Goal: Task Accomplishment & Management: Complete application form

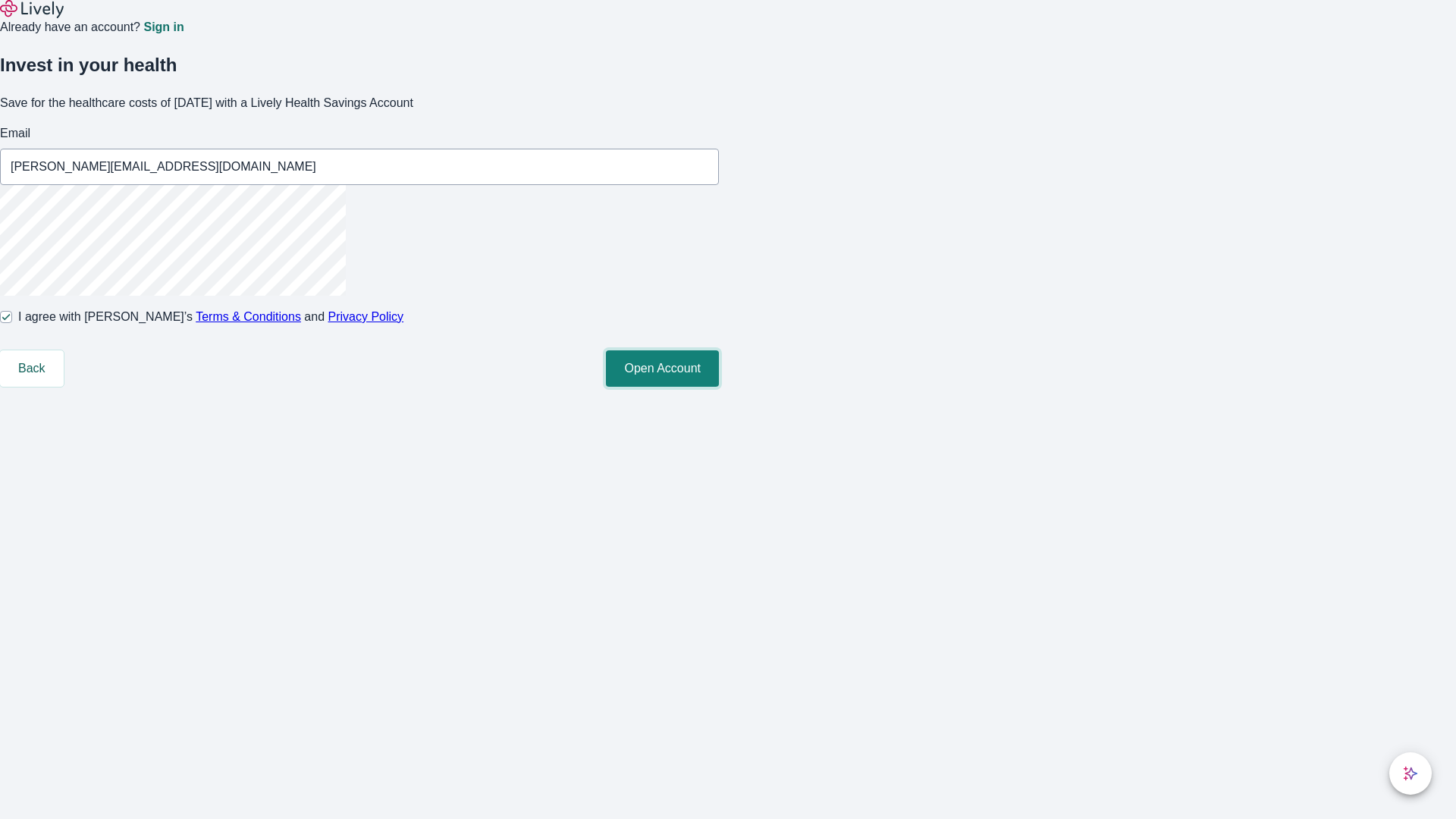
click at [719, 387] on button "Open Account" at bounding box center [662, 368] width 113 height 36
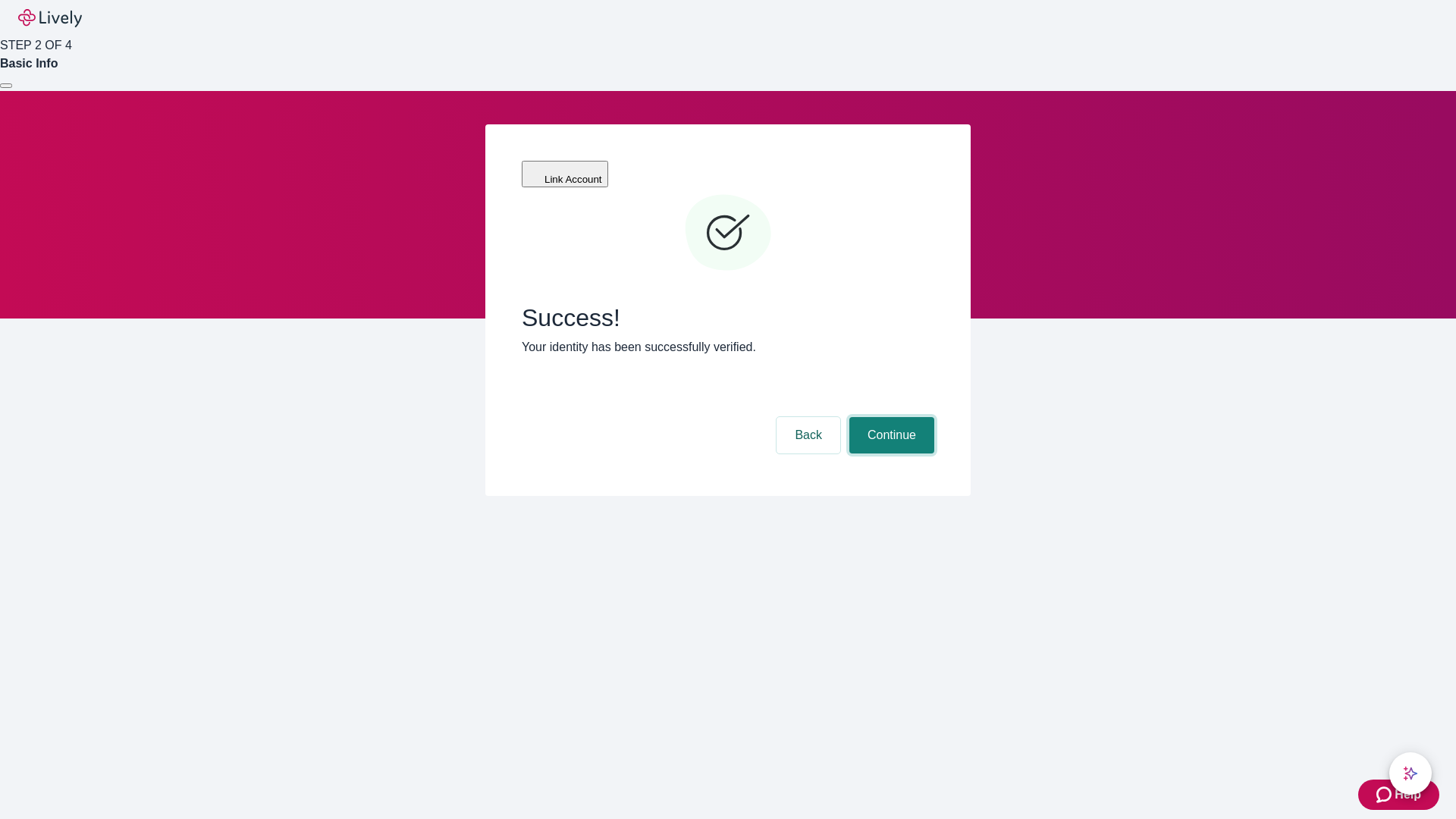
click at [889, 417] on button "Continue" at bounding box center [891, 435] width 85 height 36
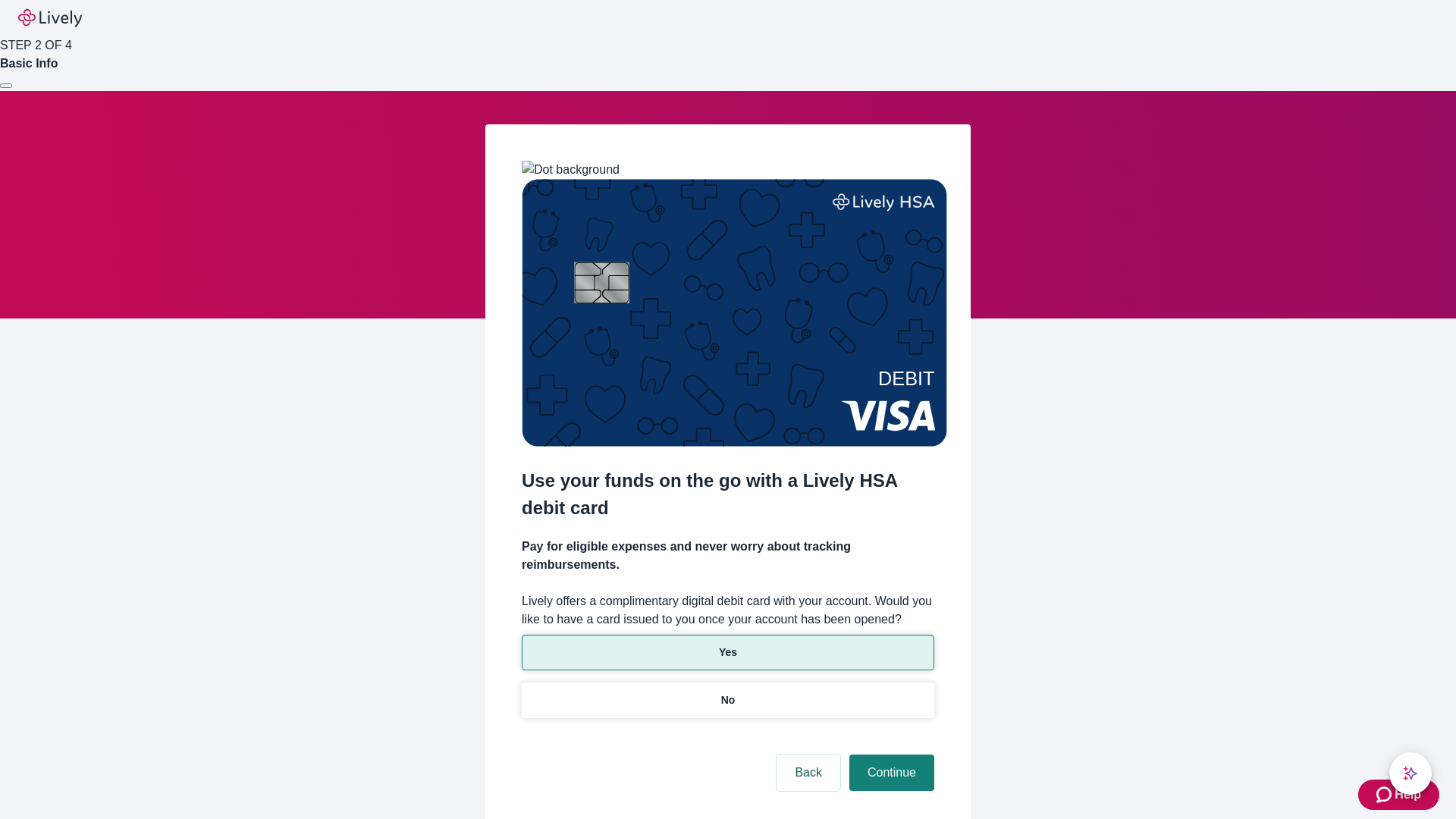
click at [728, 645] on p "Yes" at bounding box center [728, 652] width 18 height 16
click at [889, 755] on button "Continue" at bounding box center [891, 772] width 85 height 36
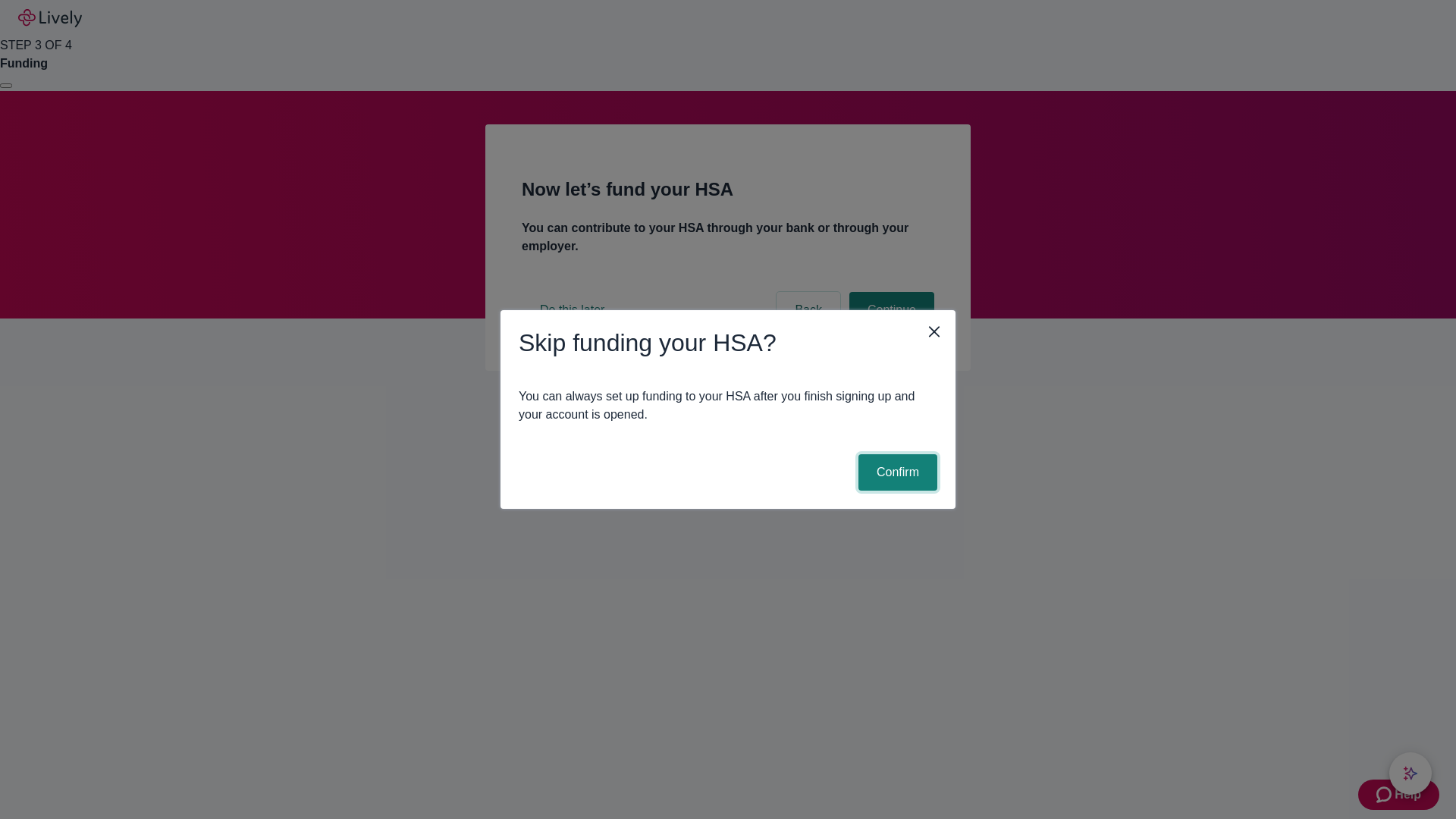
click at [896, 472] on button "Confirm" at bounding box center [898, 472] width 79 height 36
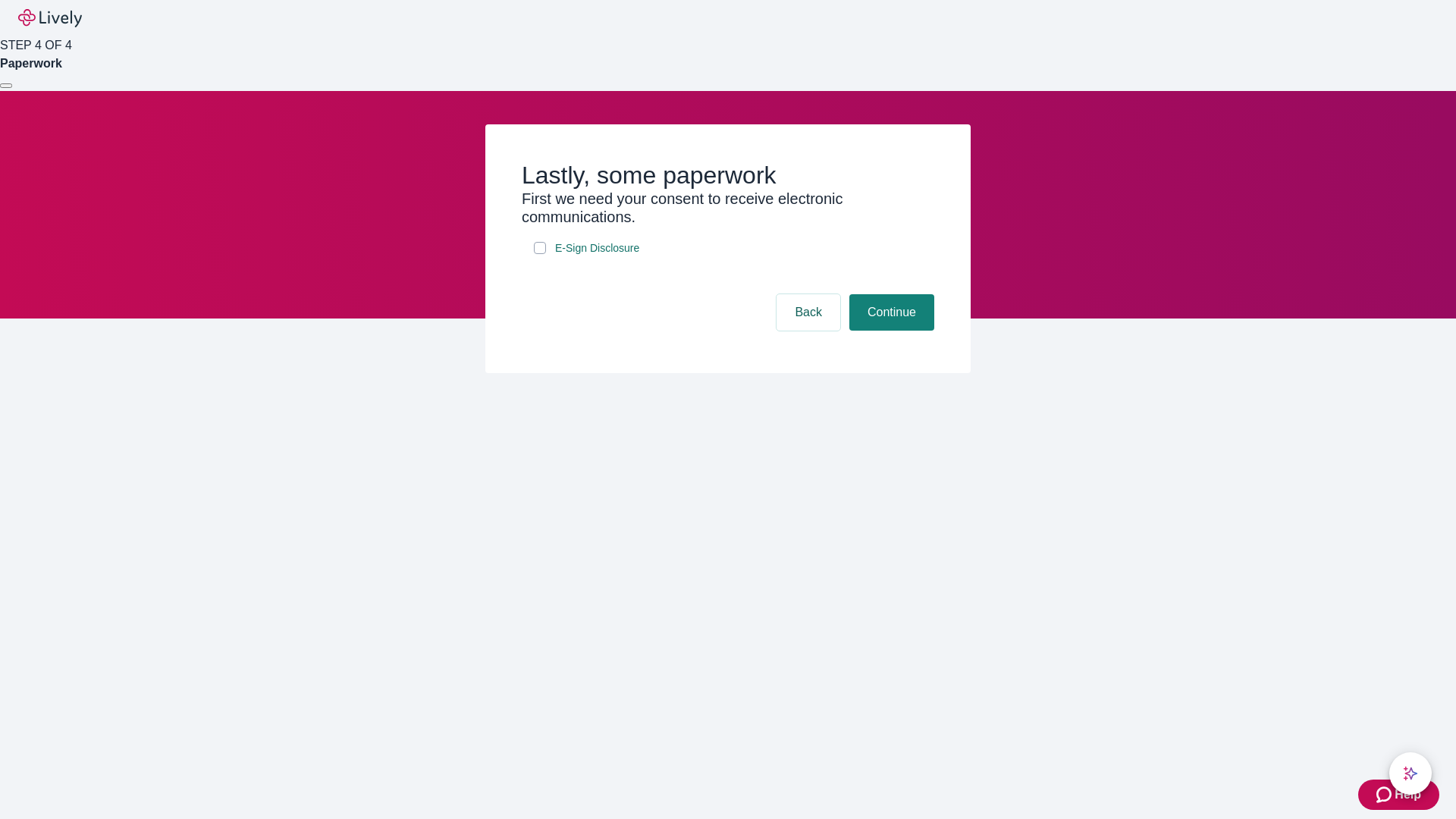
click at [540, 254] on input "E-Sign Disclosure" at bounding box center [540, 248] width 12 height 12
checkbox input "true"
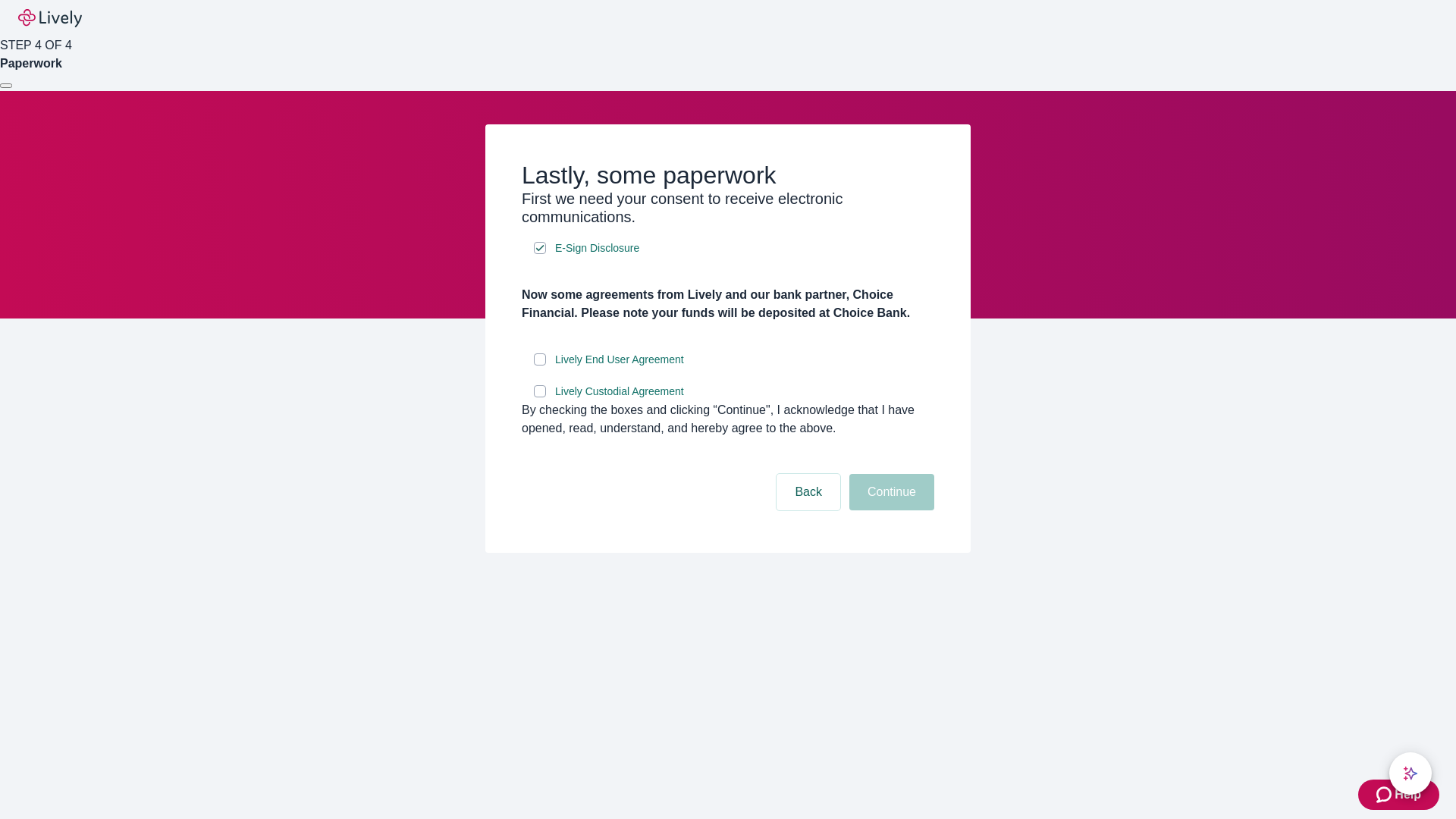
click at [540, 366] on input "Lively End User Agreement" at bounding box center [540, 359] width 12 height 12
checkbox input "true"
click at [540, 398] on input "Lively Custodial Agreement" at bounding box center [540, 391] width 12 height 12
checkbox input "true"
click at [889, 511] on button "Continue" at bounding box center [891, 492] width 85 height 36
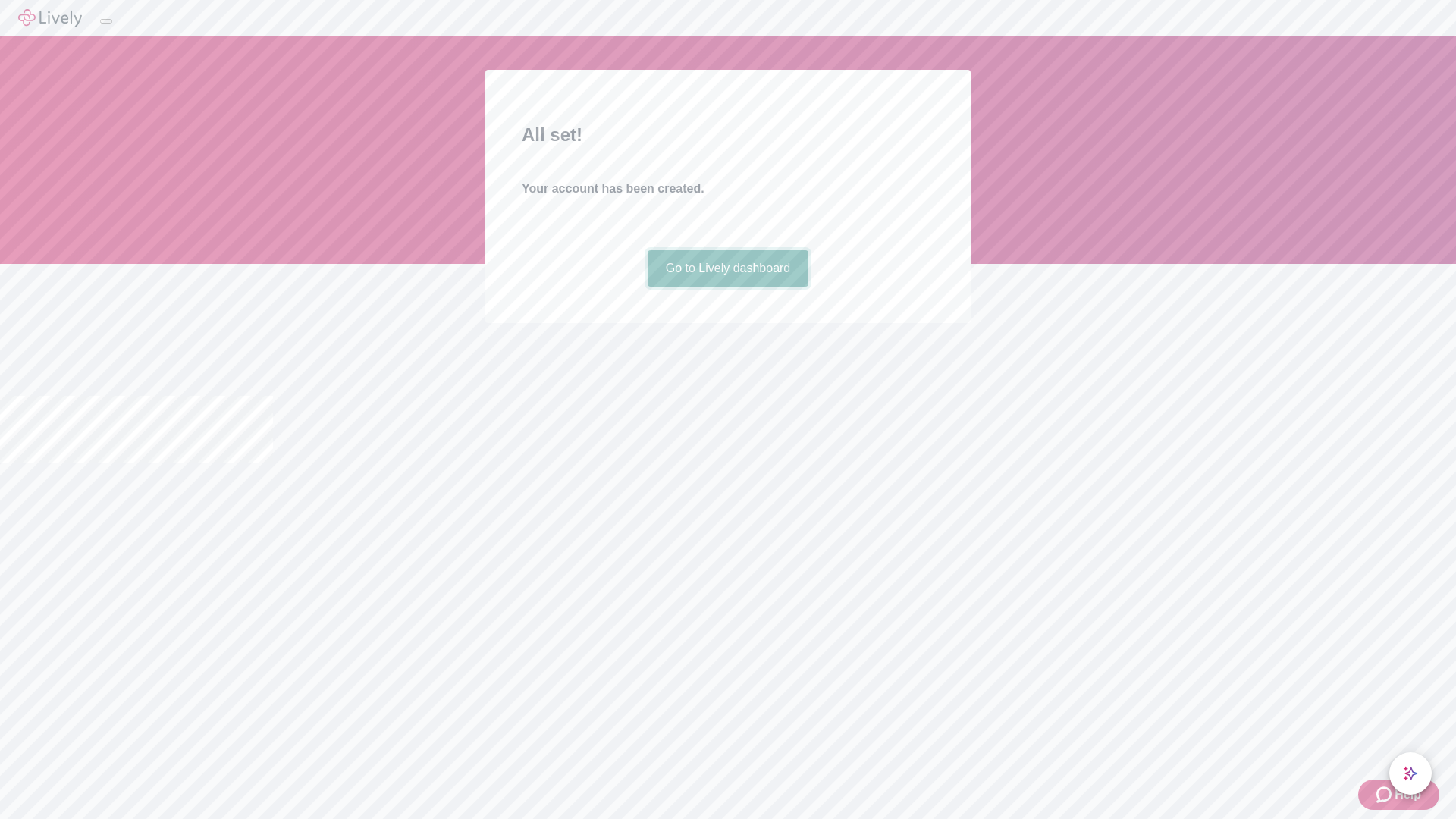
click at [728, 286] on link "Go to Lively dashboard" at bounding box center [728, 268] width 162 height 36
